Goal: Task Accomplishment & Management: Complete application form

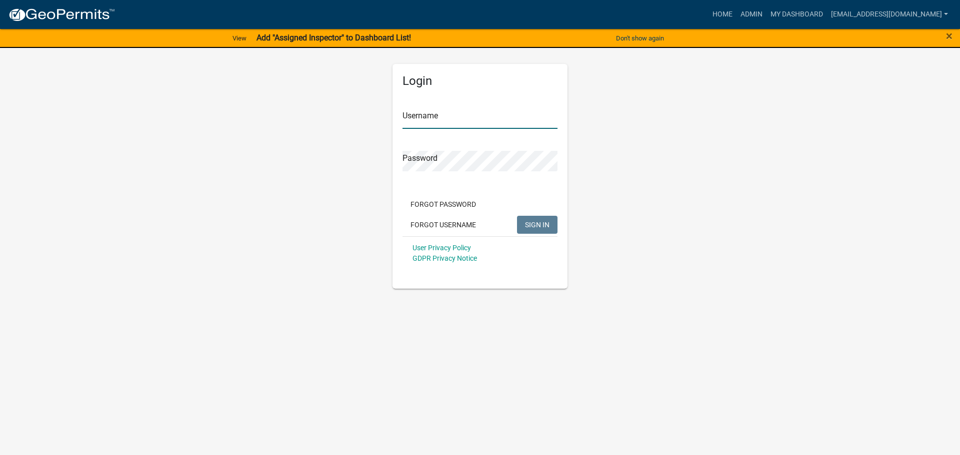
type input "[EMAIL_ADDRESS][DOMAIN_NAME]"
click at [543, 223] on span "SIGN IN" at bounding box center [537, 224] width 24 height 8
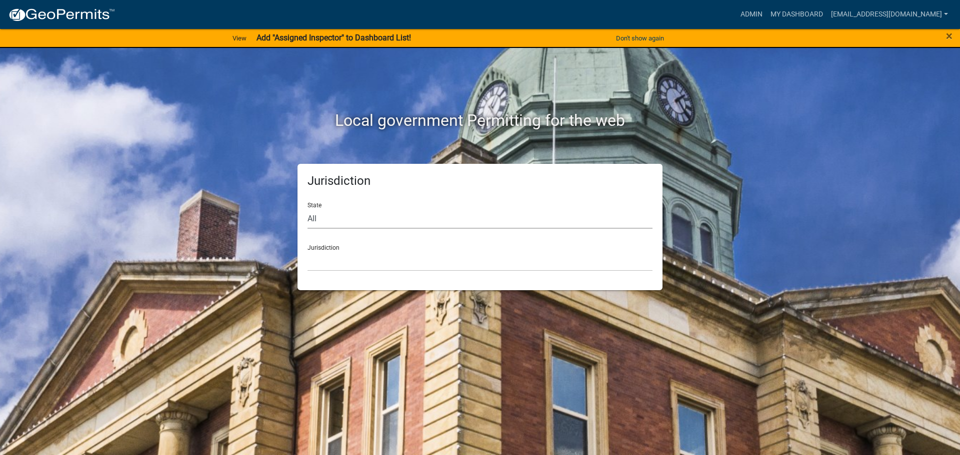
click at [317, 219] on select "All [US_STATE] [US_STATE] [US_STATE] [US_STATE] [US_STATE] [US_STATE] [US_STATE…" at bounding box center [479, 218] width 345 height 20
select select "[US_STATE]"
click at [307, 208] on select "All [US_STATE] [US_STATE] [US_STATE] [US_STATE] [US_STATE] [US_STATE] [US_STATE…" at bounding box center [479, 218] width 345 height 20
click at [331, 258] on select "[GEOGRAPHIC_DATA], [US_STATE] [GEOGRAPHIC_DATA], [US_STATE] [GEOGRAPHIC_DATA], …" at bounding box center [479, 261] width 345 height 20
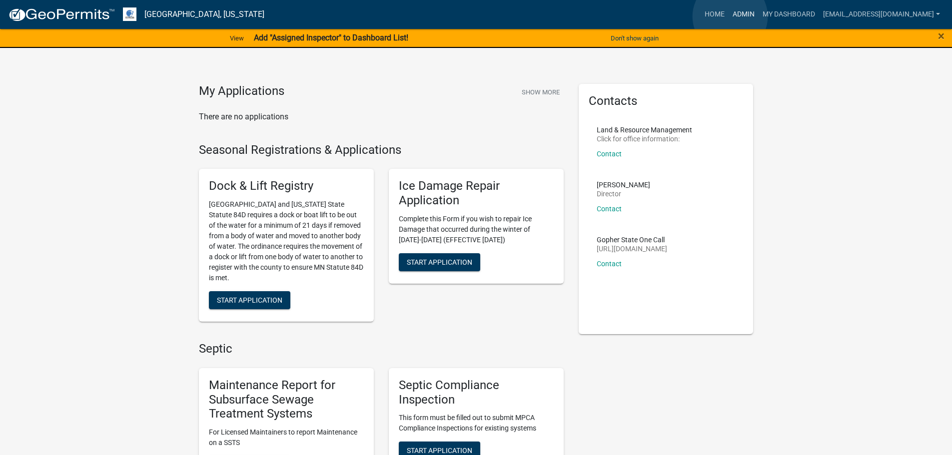
click at [730, 16] on link "Admin" at bounding box center [744, 14] width 30 height 19
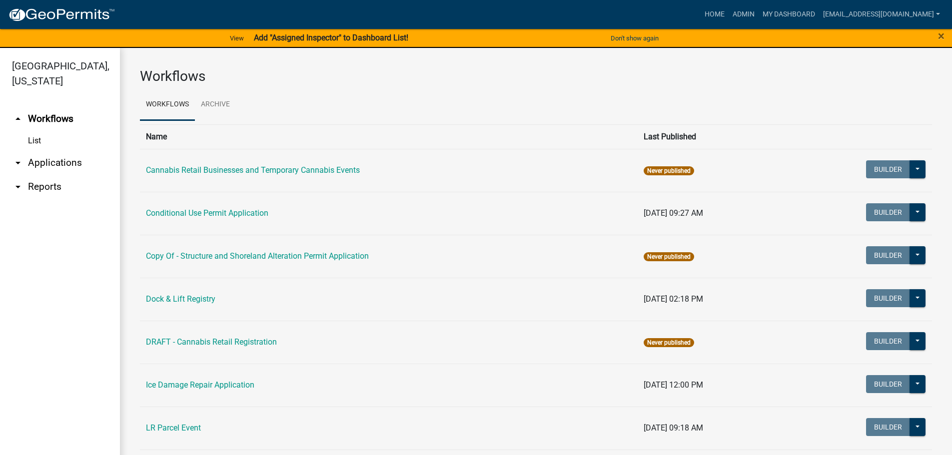
click at [36, 140] on link "List" at bounding box center [60, 141] width 120 height 20
click at [59, 161] on link "arrow_drop_down Applications" at bounding box center [60, 163] width 120 height 24
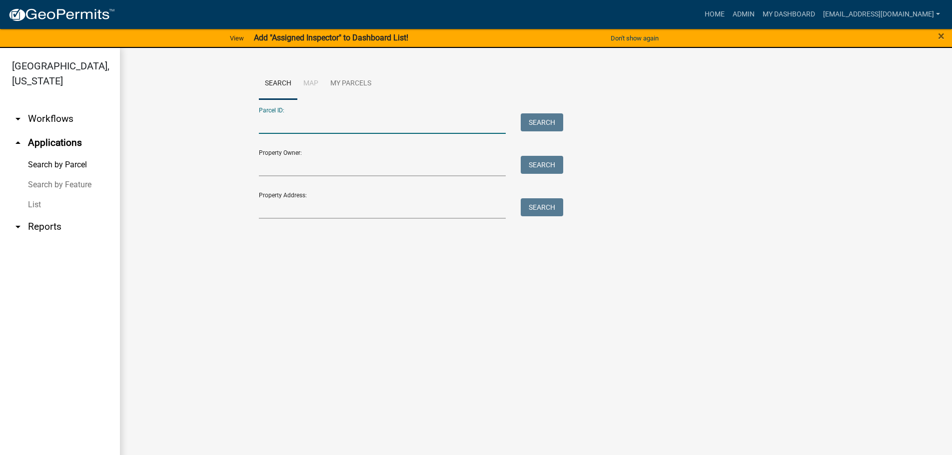
click at [284, 123] on input "Parcel ID:" at bounding box center [382, 123] width 247 height 20
type input "14000990704000"
click at [545, 120] on button "Search" at bounding box center [542, 122] width 42 height 18
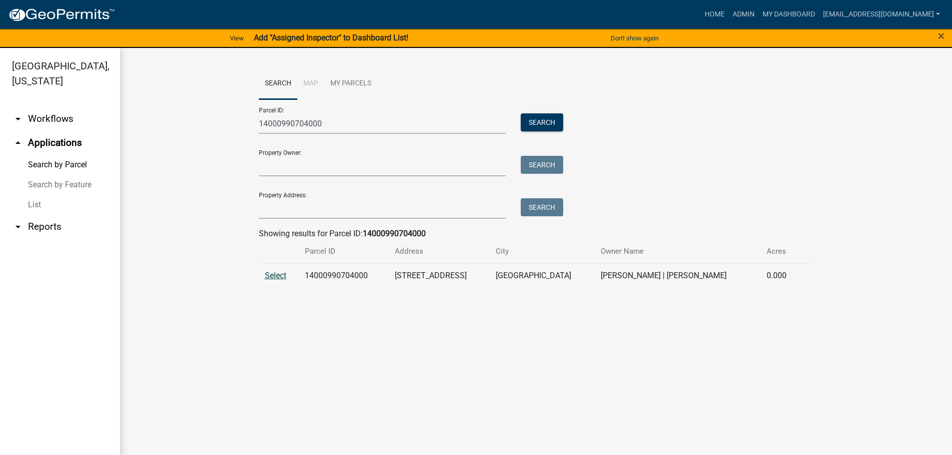
click at [272, 275] on span "Select" at bounding box center [275, 275] width 21 height 9
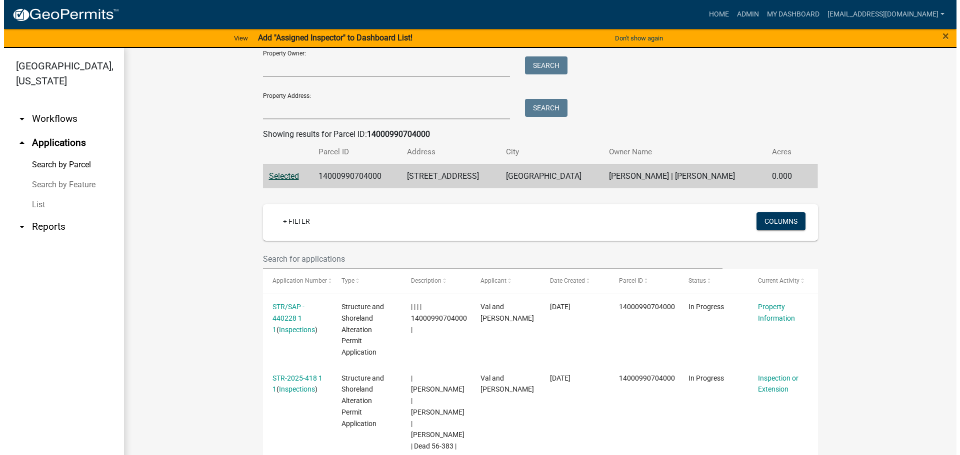
scroll to position [100, 0]
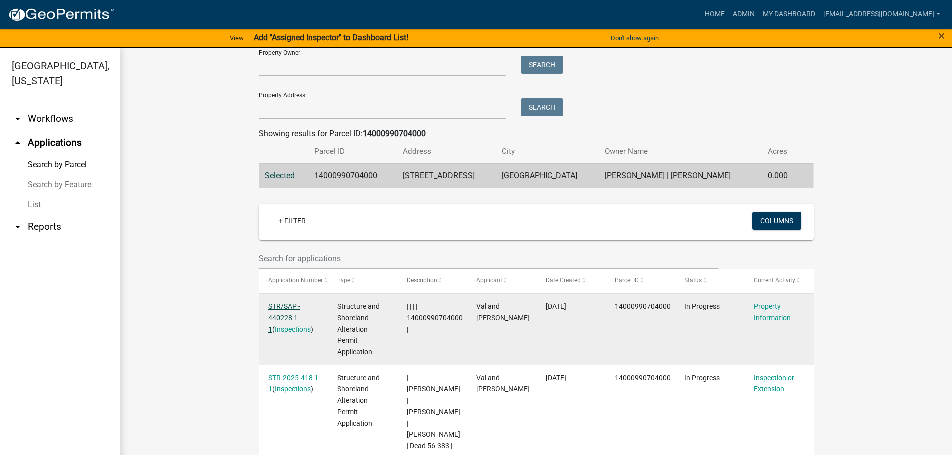
click at [286, 319] on link "STR/SAP - 440228 1 1" at bounding box center [284, 317] width 32 height 31
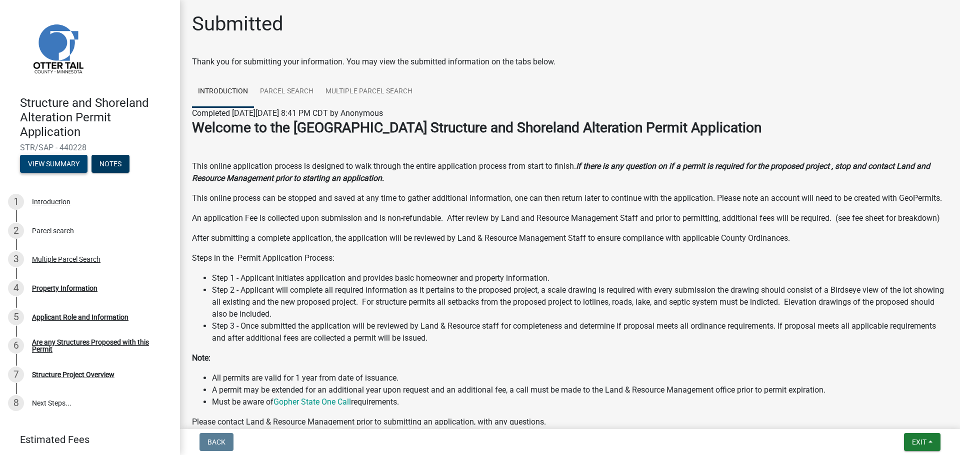
click at [55, 165] on button "View Summary" at bounding box center [53, 164] width 67 height 18
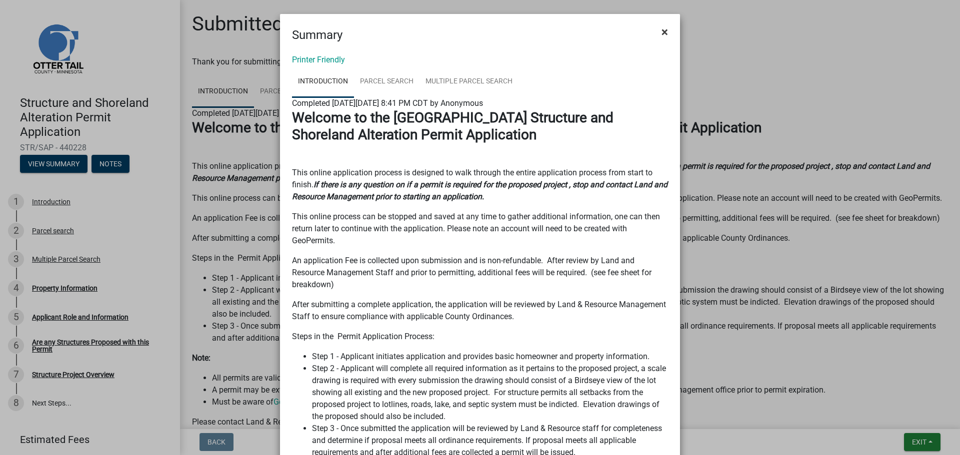
click at [663, 30] on span "×" at bounding box center [664, 32] width 6 height 14
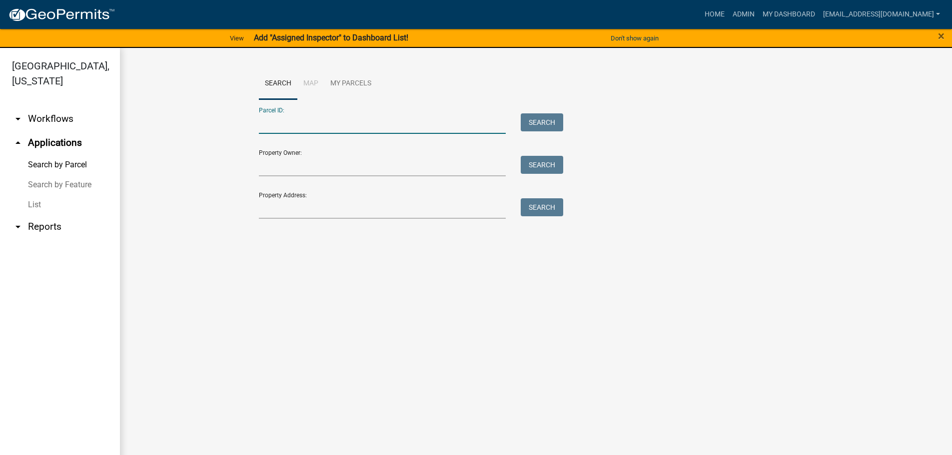
click at [294, 123] on input "Parcel ID:" at bounding box center [382, 123] width 247 height 20
type input "14000990704000"
click at [549, 126] on button "Search" at bounding box center [542, 122] width 42 height 18
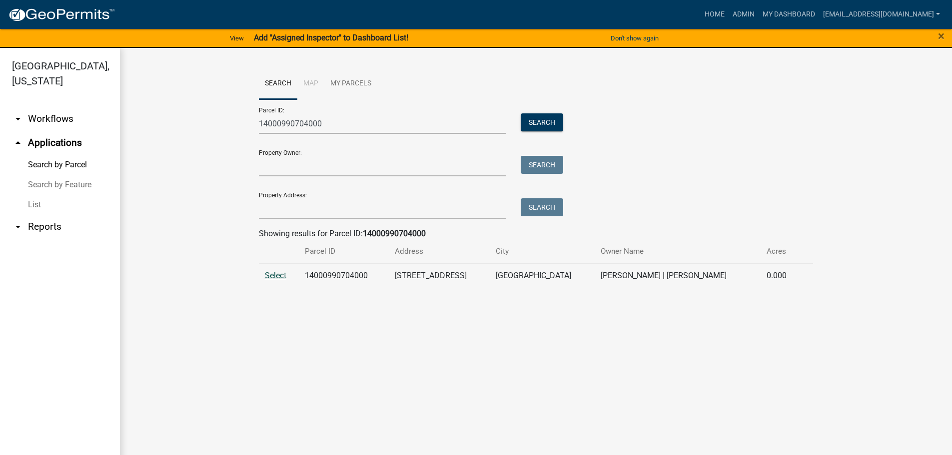
click at [280, 276] on span "Select" at bounding box center [275, 275] width 21 height 9
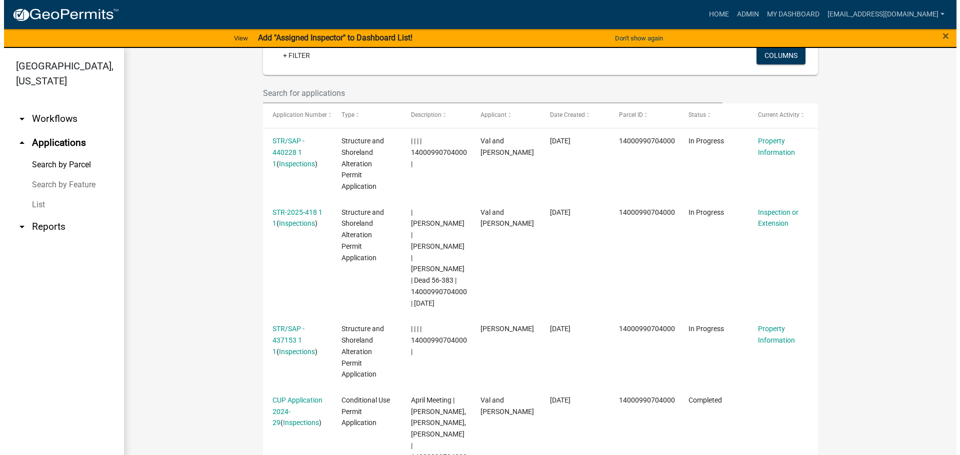
scroll to position [234, 0]
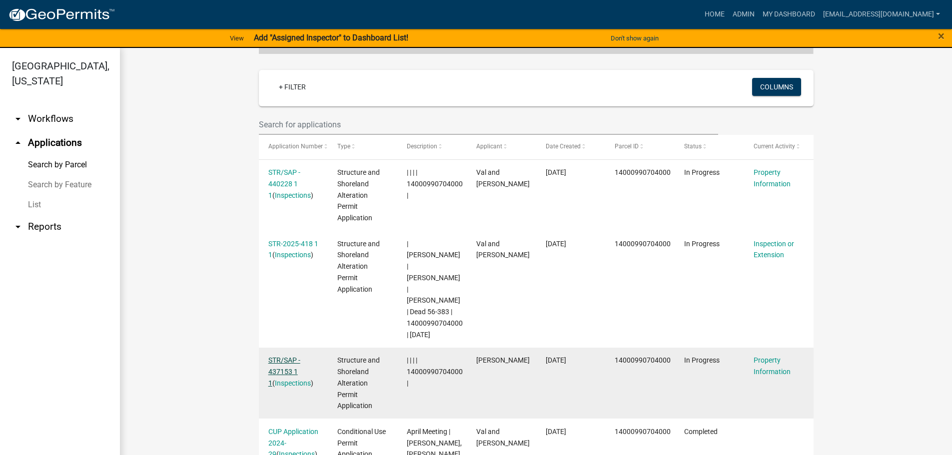
click at [281, 356] on link "STR/SAP - 437153 1 1" at bounding box center [284, 371] width 32 height 31
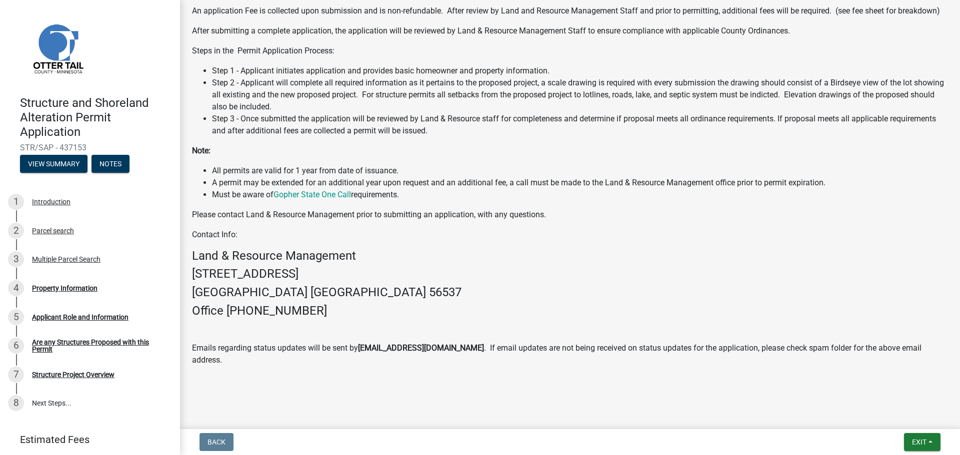
scroll to position [219, 0]
click at [92, 375] on div "Structure Project Overview" at bounding box center [73, 374] width 82 height 7
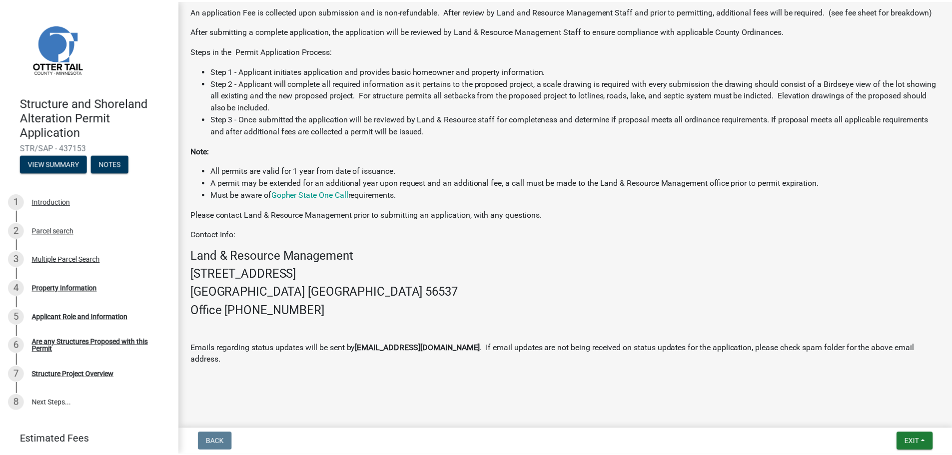
scroll to position [0, 0]
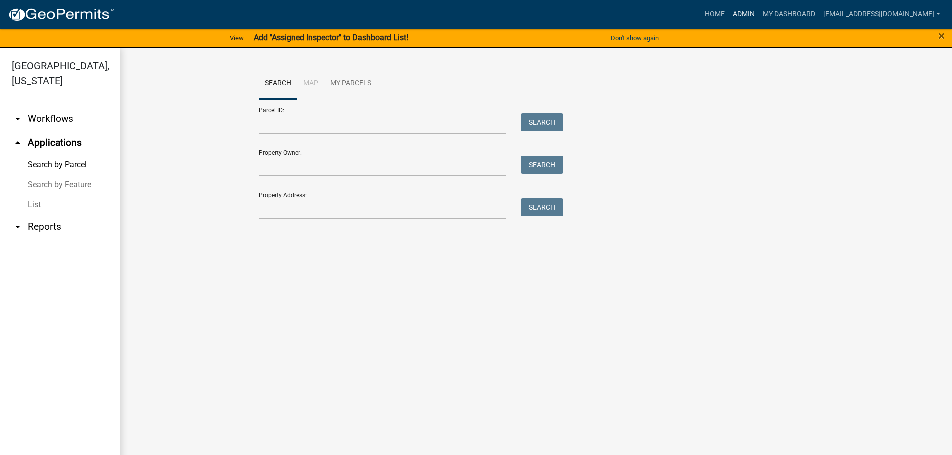
click at [729, 13] on link "Admin" at bounding box center [744, 14] width 30 height 19
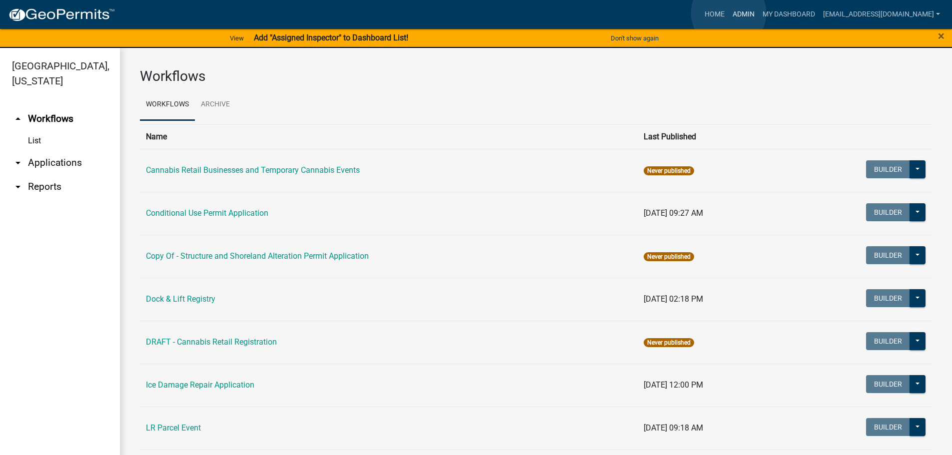
click at [729, 13] on link "Admin" at bounding box center [744, 14] width 30 height 19
click at [33, 137] on link "List" at bounding box center [60, 141] width 120 height 20
click at [55, 115] on link "arrow_drop_up Workflows" at bounding box center [60, 119] width 120 height 24
click at [54, 160] on link "arrow_drop_down Applications" at bounding box center [60, 163] width 120 height 24
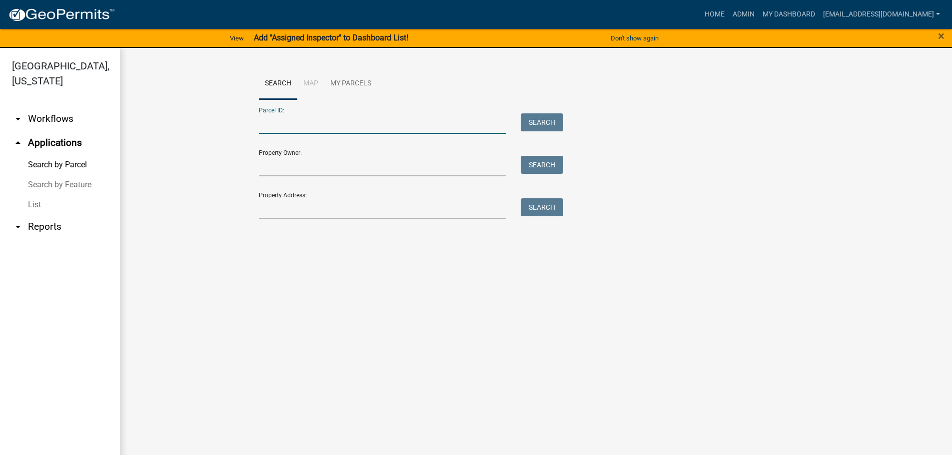
click at [280, 122] on input "Parcel ID:" at bounding box center [382, 123] width 247 height 20
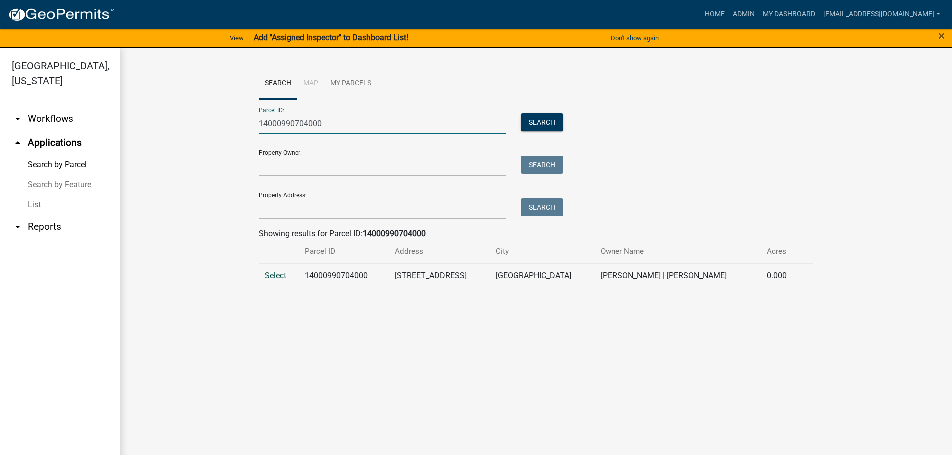
type input "14000990704000"
click at [275, 275] on span "Select" at bounding box center [275, 275] width 21 height 9
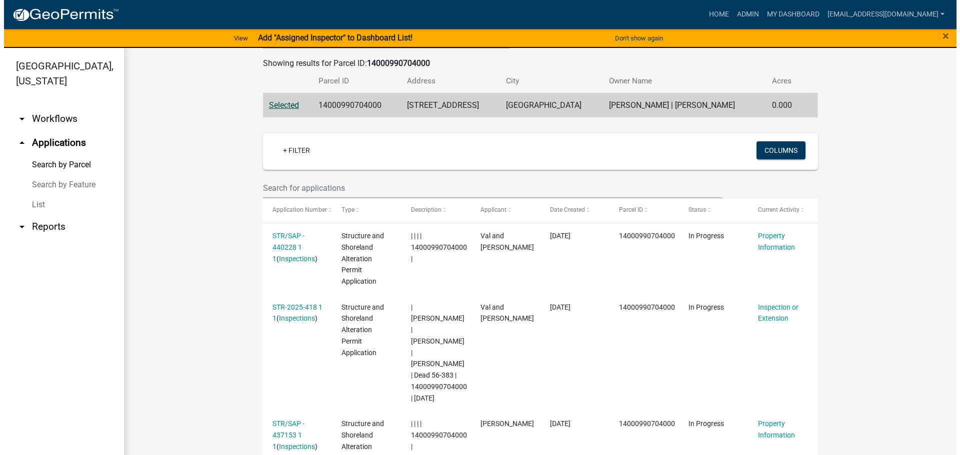
scroll to position [134, 0]
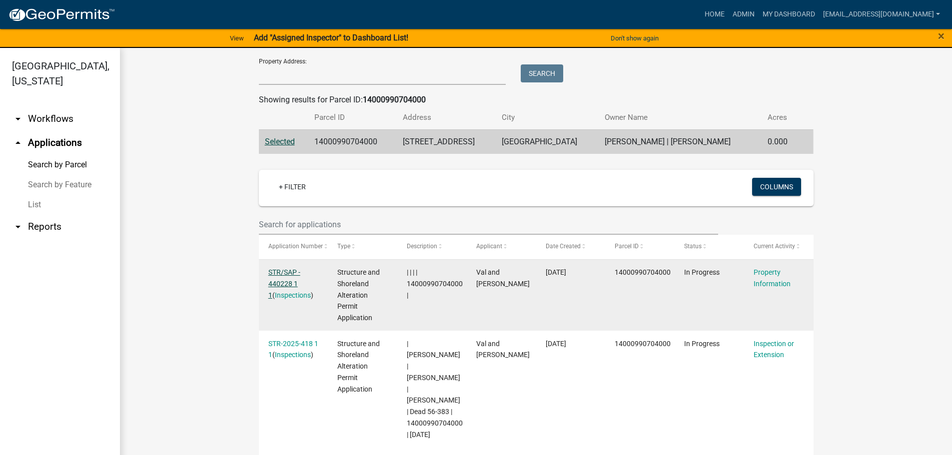
click at [282, 276] on link "STR/SAP - 440228 1 1" at bounding box center [284, 283] width 32 height 31
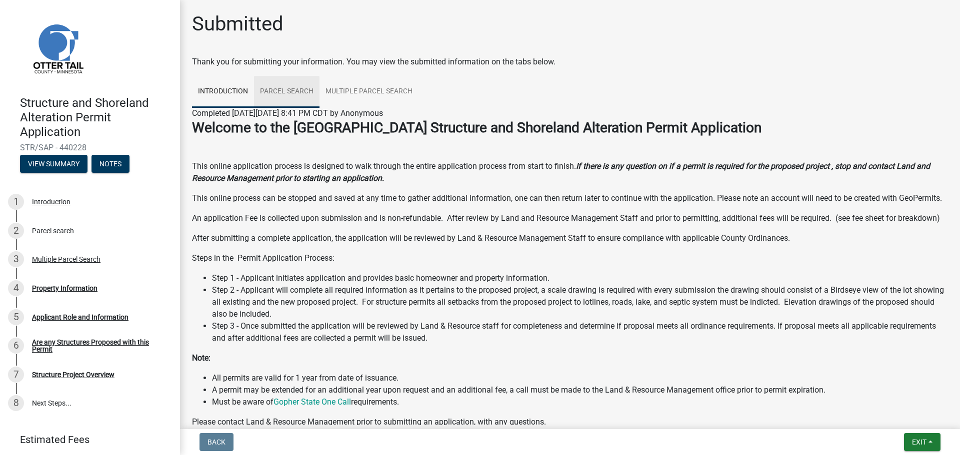
click at [294, 90] on link "Parcel search" at bounding box center [286, 92] width 65 height 32
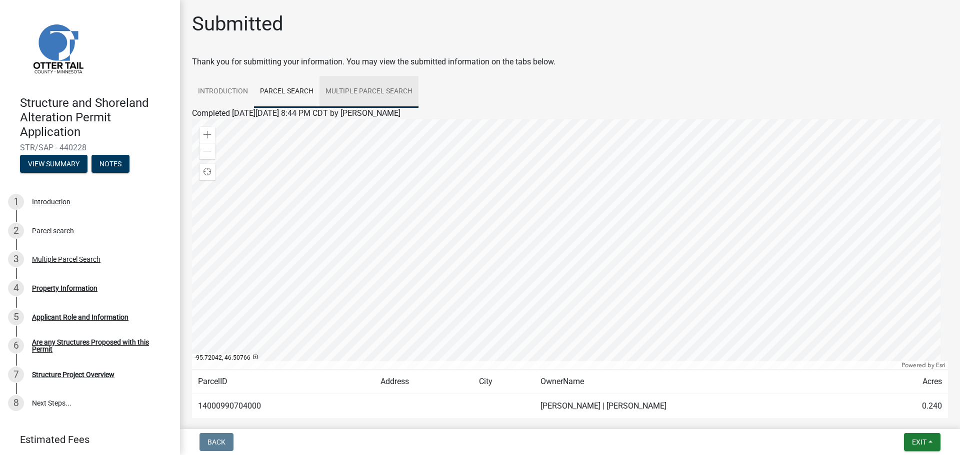
click at [373, 89] on link "Multiple Parcel Search" at bounding box center [368, 92] width 99 height 32
click at [221, 97] on link "Introduction" at bounding box center [223, 92] width 62 height 32
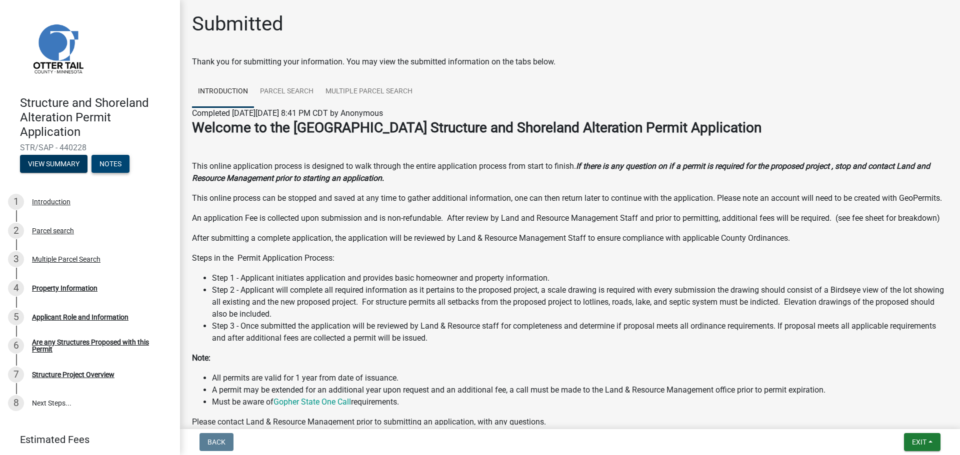
click at [116, 161] on button "Notes" at bounding box center [110, 164] width 38 height 18
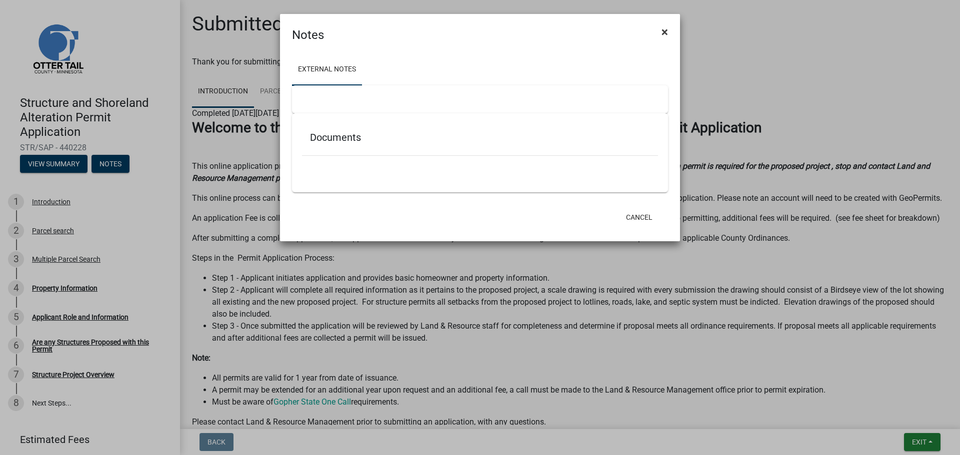
click at [663, 31] on span "×" at bounding box center [664, 32] width 6 height 14
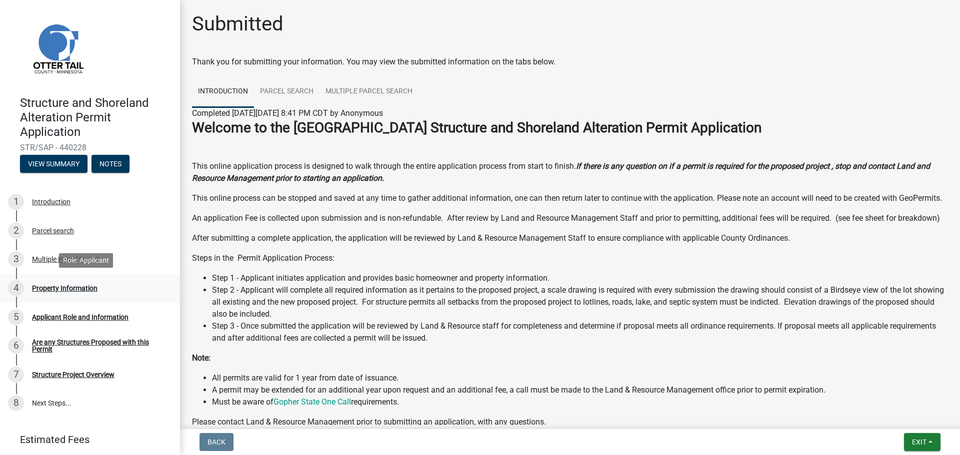
click at [85, 289] on div "Property Information" at bounding box center [64, 288] width 65 height 7
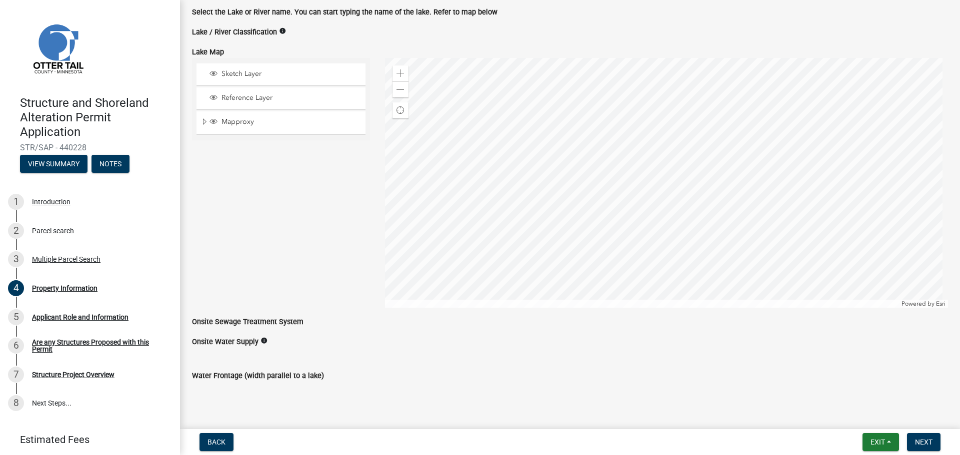
scroll to position [343, 0]
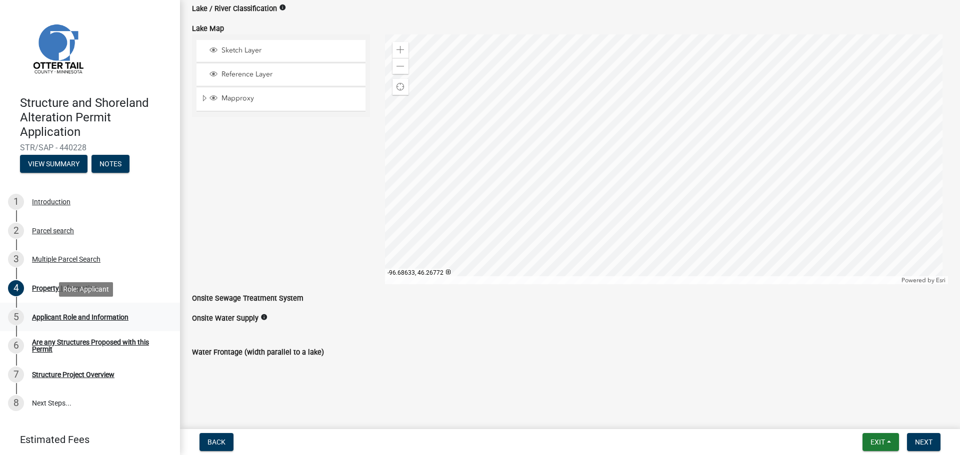
click at [62, 314] on div "Applicant Role and Information" at bounding box center [80, 317] width 96 height 7
click at [79, 315] on div "Applicant Role and Information" at bounding box center [80, 317] width 96 height 7
click at [47, 399] on link "8 Next Steps..." at bounding box center [90, 403] width 180 height 29
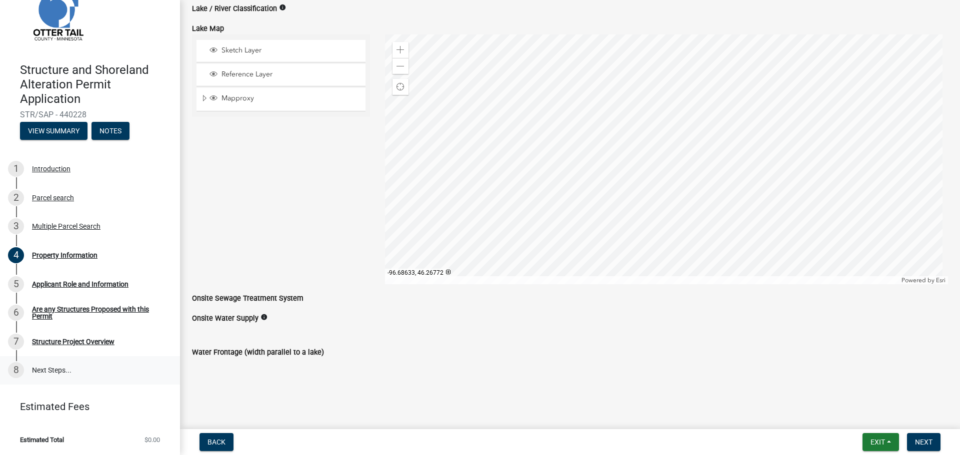
scroll to position [0, 0]
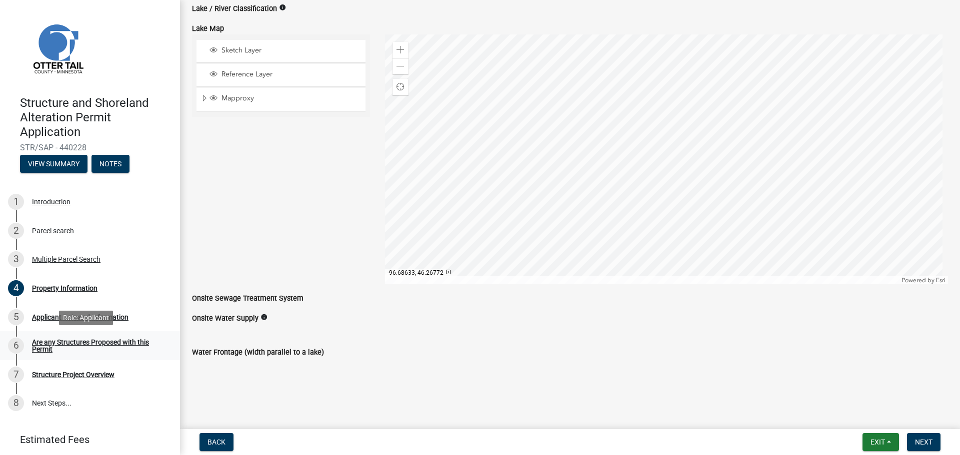
click at [85, 344] on div "Are any Structures Proposed with this Permit" at bounding box center [98, 346] width 132 height 14
click at [927, 441] on span "Next" at bounding box center [923, 442] width 17 height 8
